Goal: Task Accomplishment & Management: Manage account settings

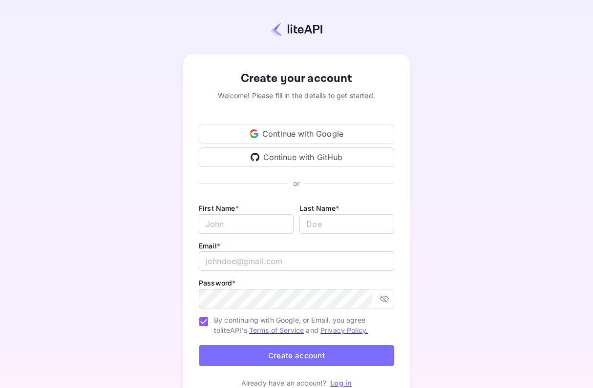
click at [323, 159] on div "Continue with GitHub" at bounding box center [296, 157] width 195 height 20
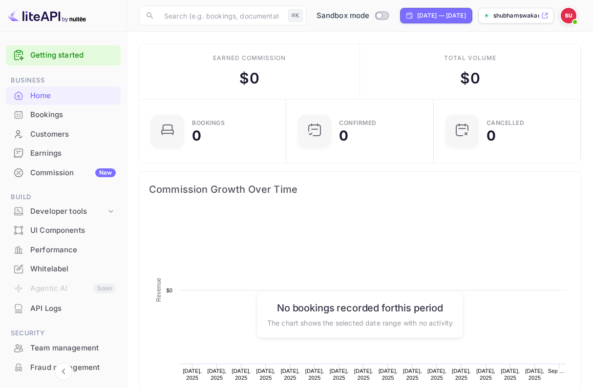
scroll to position [159, 142]
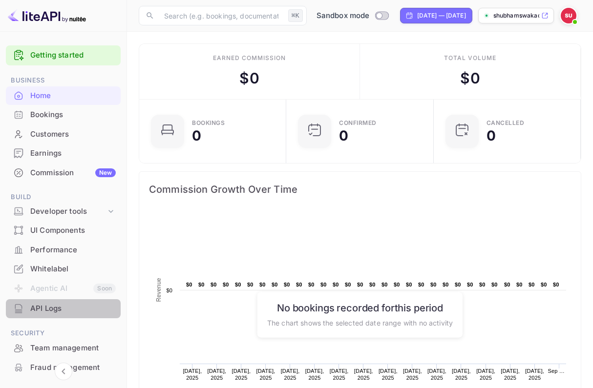
click at [42, 313] on div "API Logs" at bounding box center [63, 308] width 115 height 19
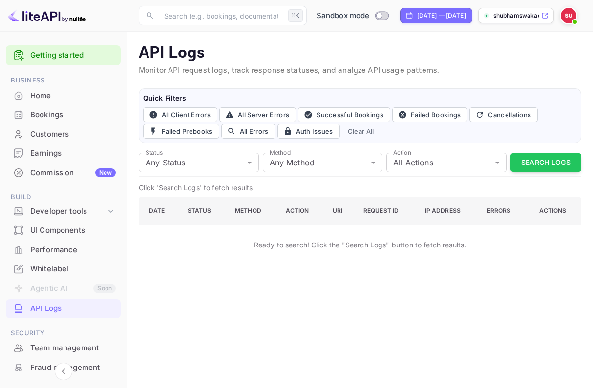
click at [573, 21] on img at bounding box center [569, 16] width 16 height 16
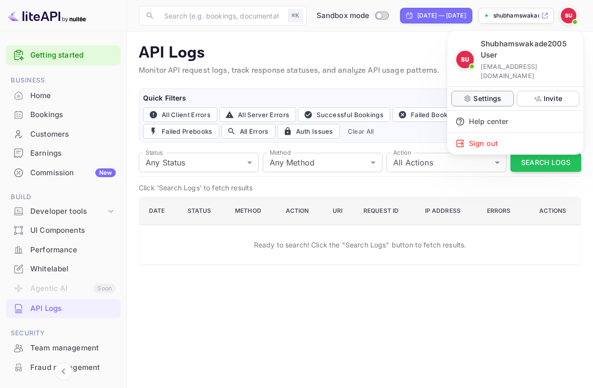
click at [507, 91] on div "Settings" at bounding box center [482, 99] width 63 height 16
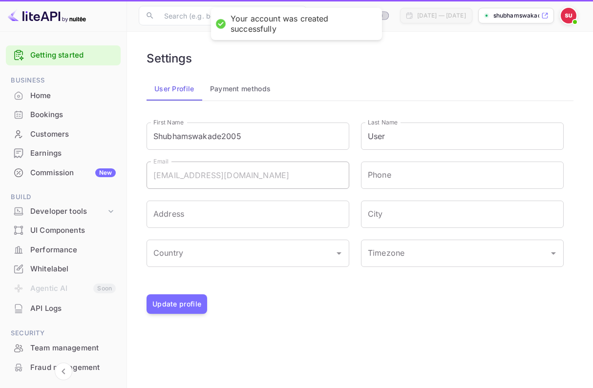
type input "(GMT+01:00) [GEOGRAPHIC_DATA]"
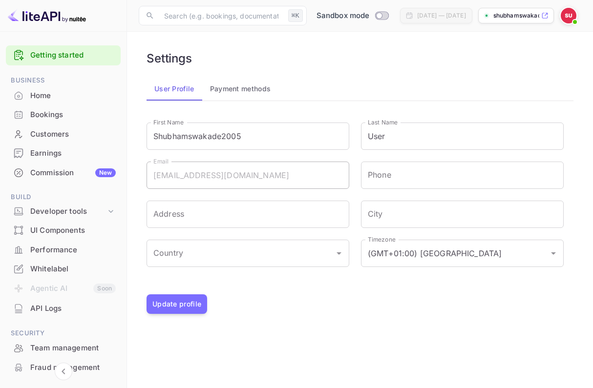
click at [79, 98] on div "Home" at bounding box center [72, 95] width 85 height 11
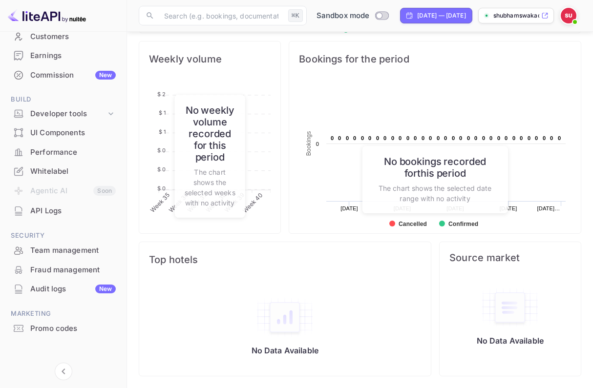
scroll to position [97, 0]
click at [64, 373] on icon "Collapse navigation" at bounding box center [64, 372] width 12 height 12
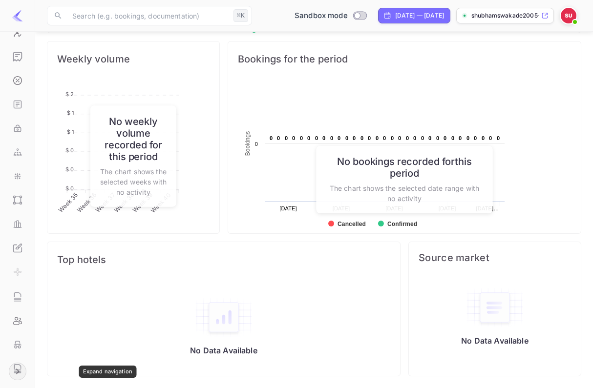
scroll to position [0, 0]
click at [15, 371] on icon "Expand navigation" at bounding box center [18, 372] width 12 height 12
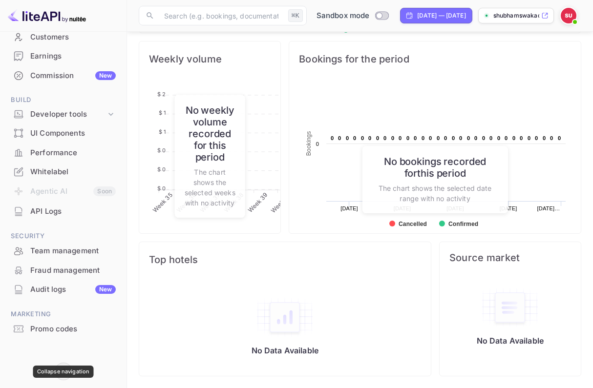
scroll to position [159, 142]
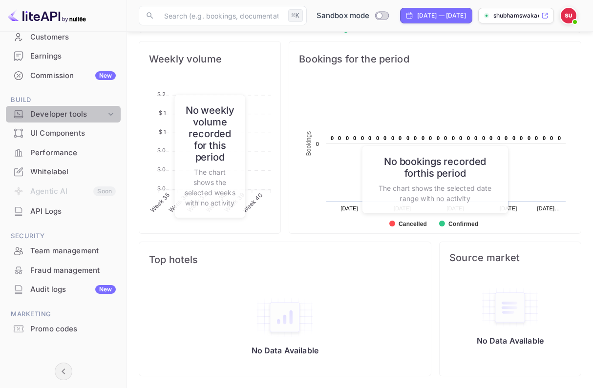
click at [82, 114] on div "Developer tools" at bounding box center [68, 114] width 76 height 11
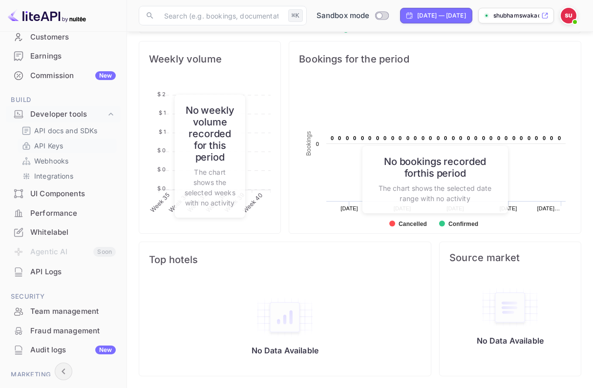
click at [49, 141] on p "API Keys" at bounding box center [48, 146] width 29 height 10
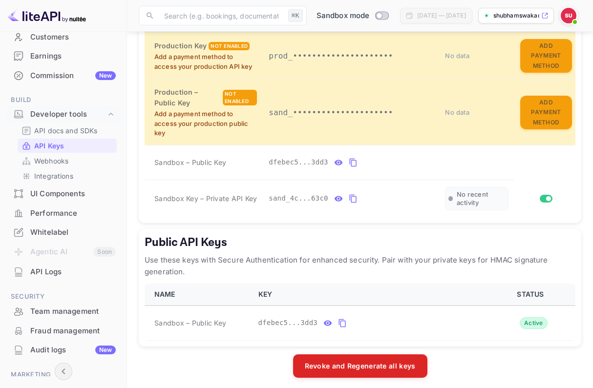
scroll to position [251, 0]
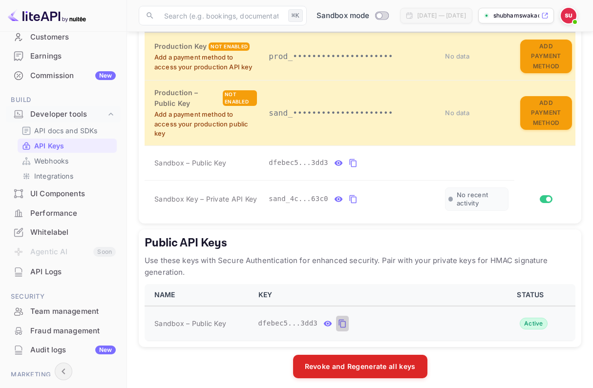
click at [342, 319] on icon "public api keys table" at bounding box center [342, 323] width 7 height 8
